Goal: Download file/media

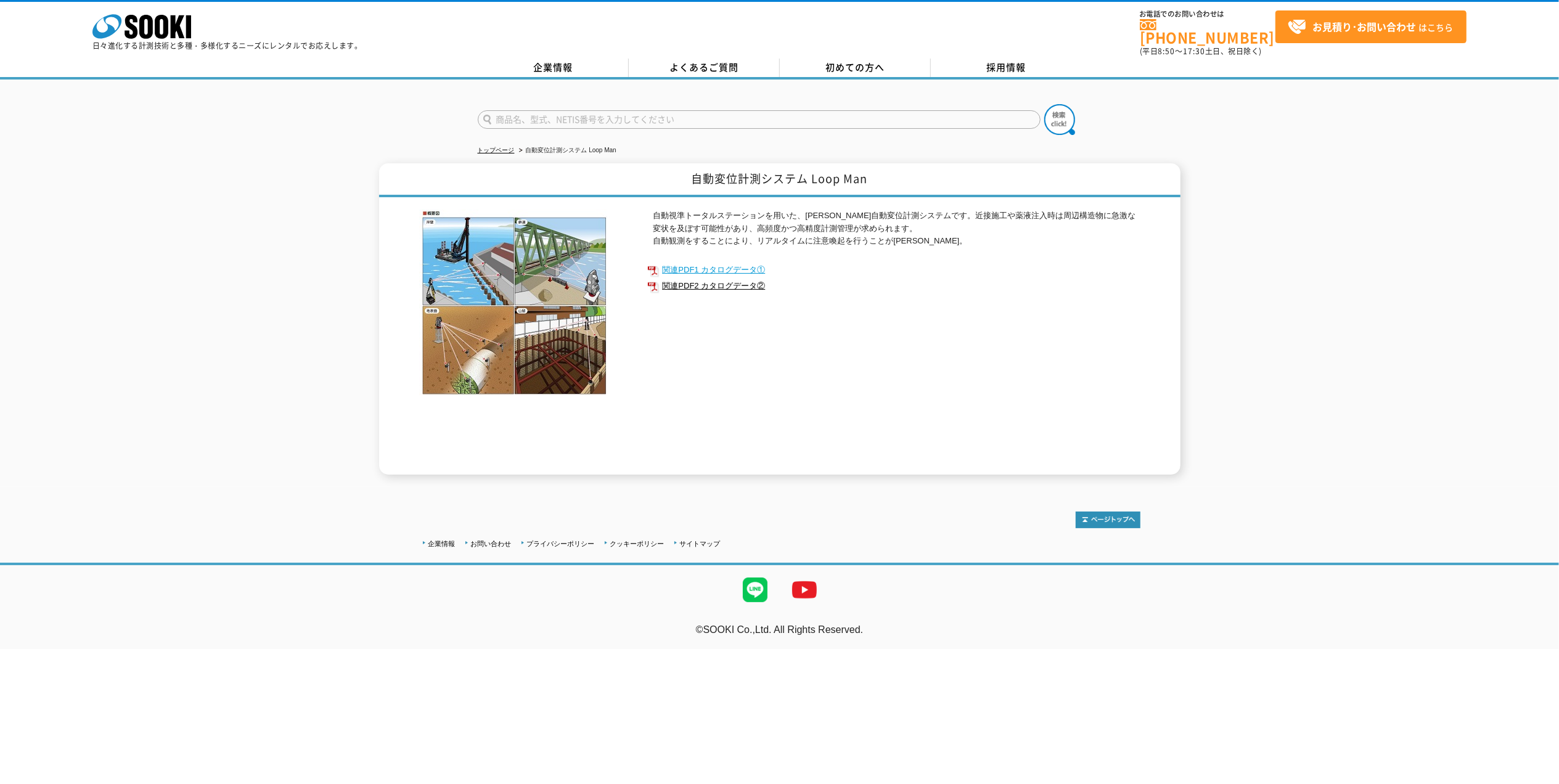
click at [739, 262] on link "関連PDF1 カタログデータ①" at bounding box center [893, 269] width 493 height 16
click at [750, 278] on link "関連PDF2 カタログデータ②" at bounding box center [893, 286] width 493 height 16
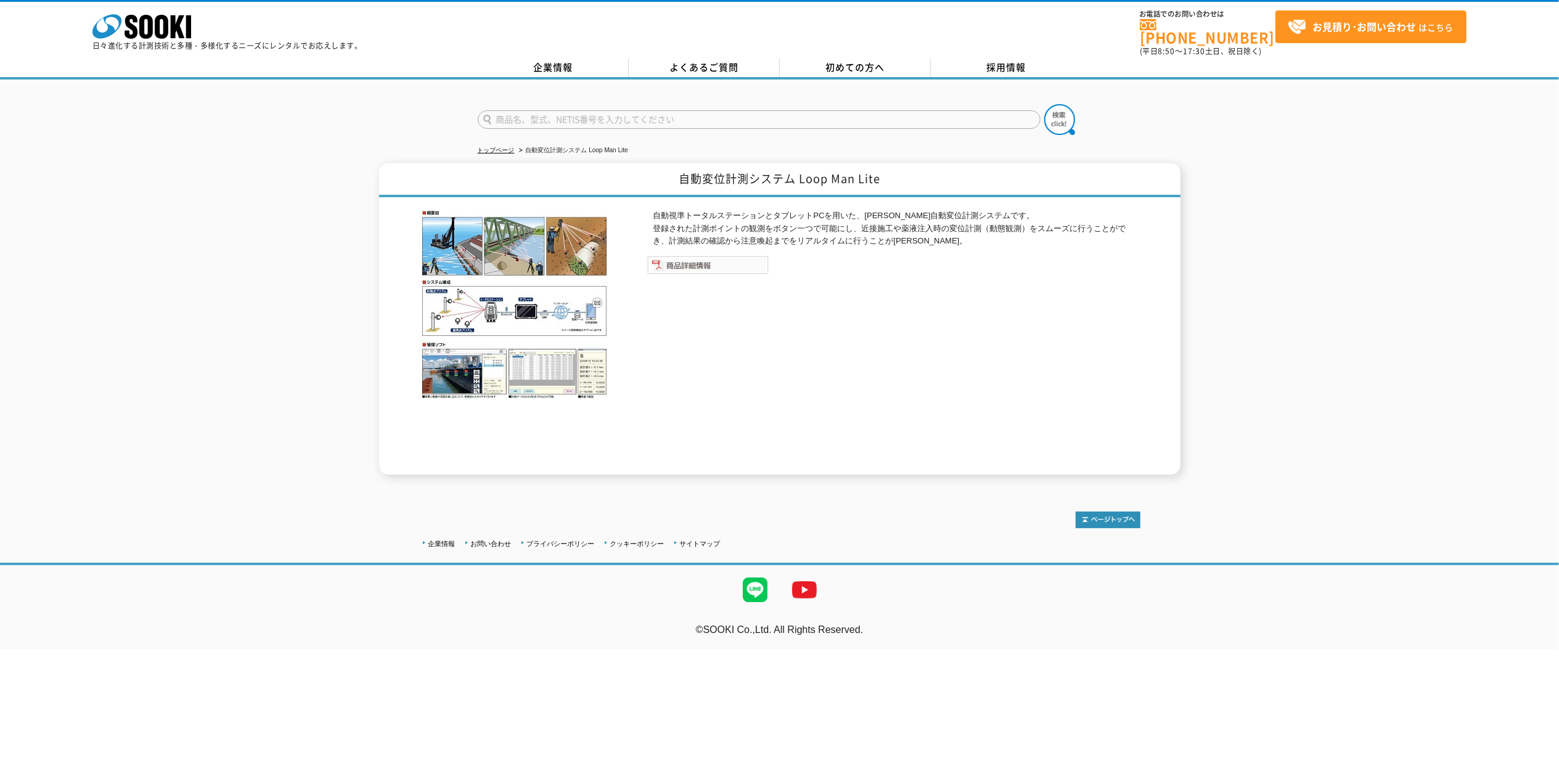
click at [704, 258] on img at bounding box center [707, 265] width 121 height 18
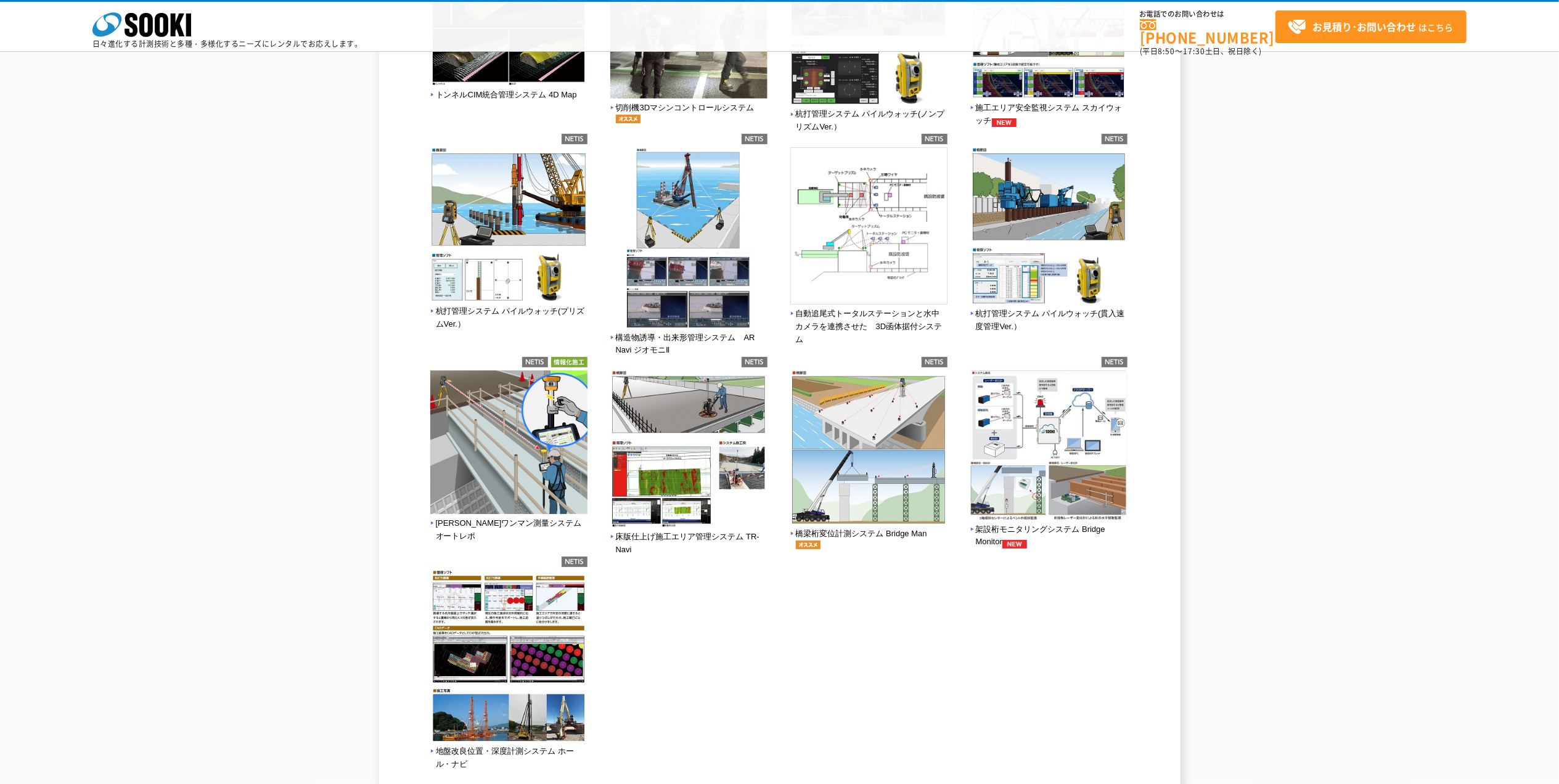
scroll to position [328, 0]
